Goal: Find specific page/section: Find specific page/section

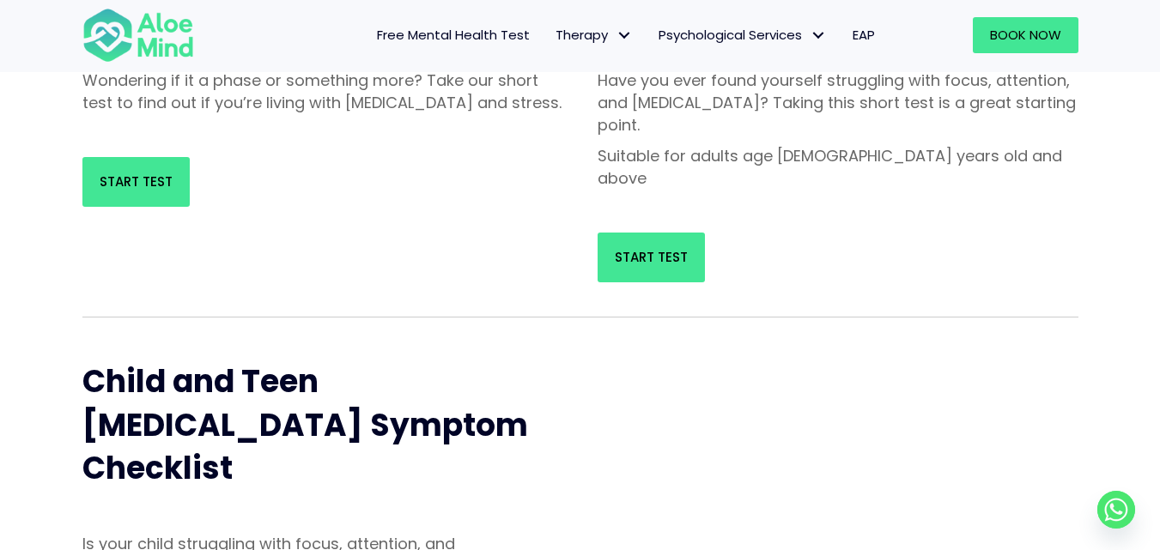
scroll to position [427, 0]
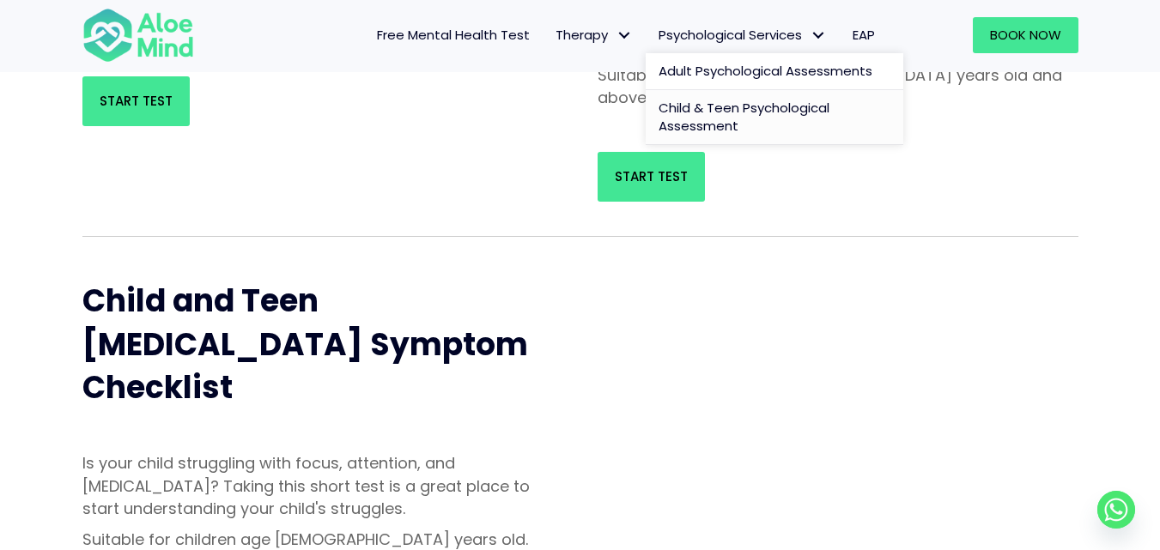
click at [668, 136] on link "Child & Teen Psychological Assessment" at bounding box center [774, 118] width 258 height 56
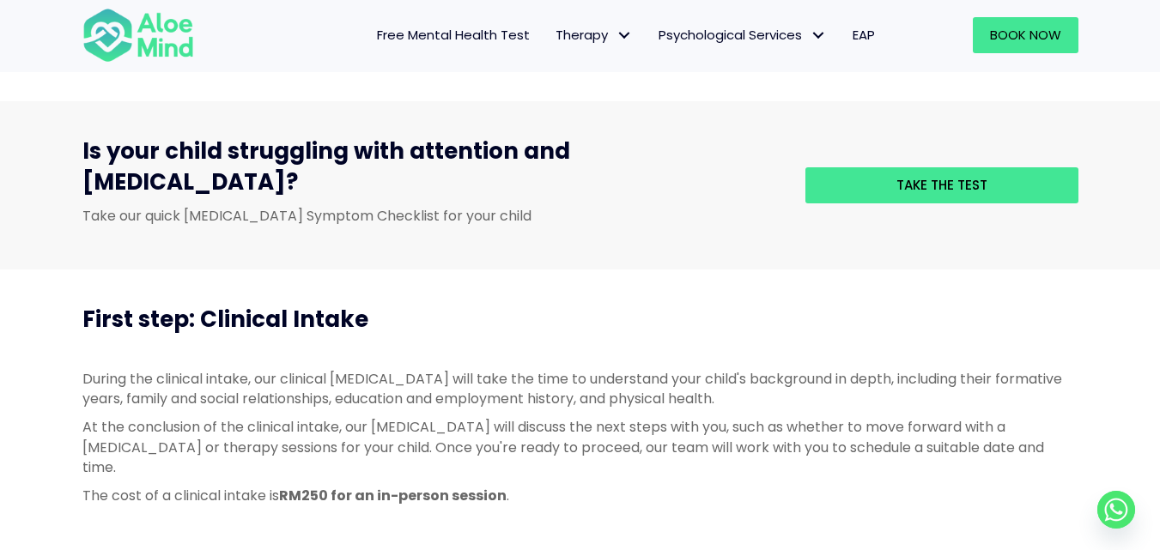
scroll to position [480, 0]
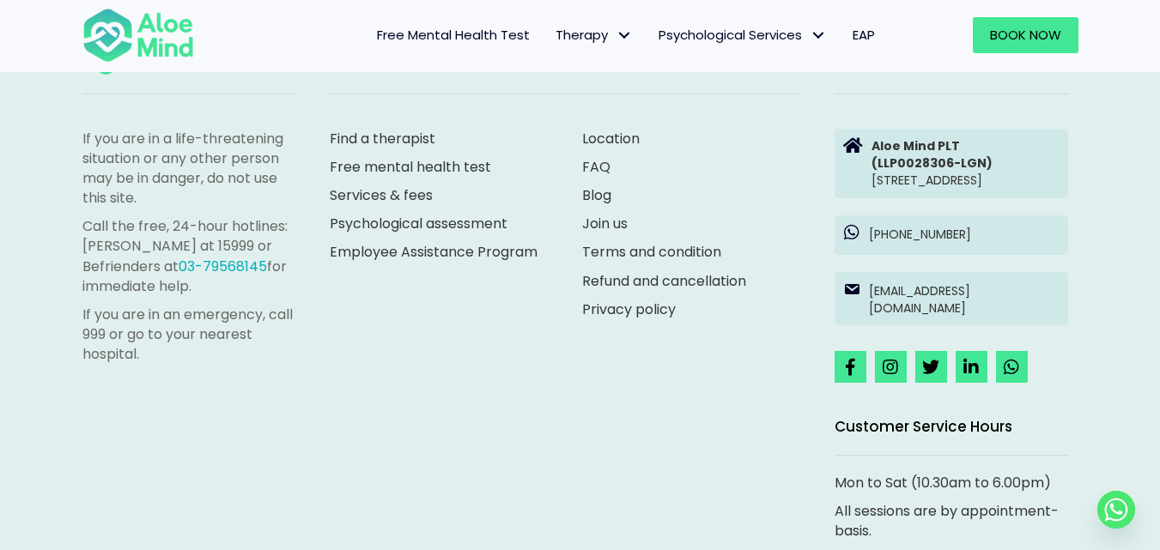
scroll to position [2174, 0]
